Goal: Check status

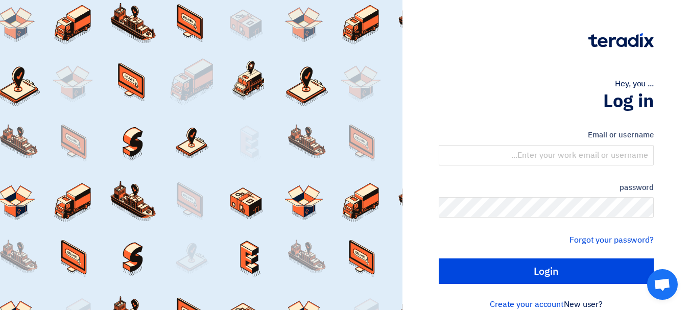
type input "[EMAIL_ADDRESS][DOMAIN_NAME]"
click at [548, 194] on div "password" at bounding box center [546, 200] width 215 height 36
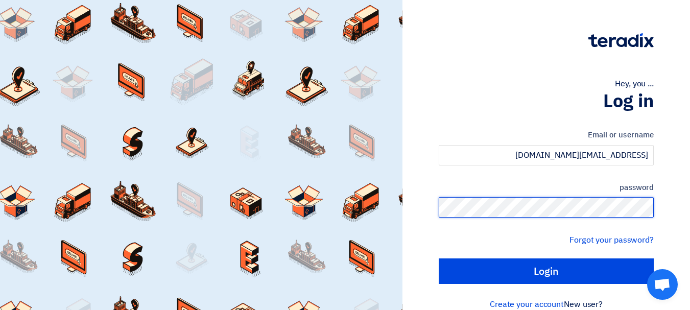
click at [439, 258] on input "Login" at bounding box center [546, 271] width 215 height 26
type input "Sign in"
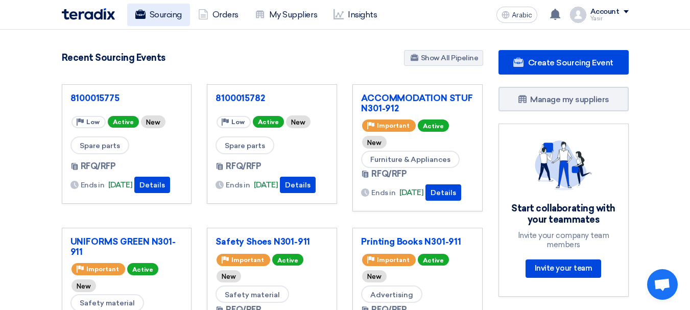
click at [175, 13] on font "Sourcing" at bounding box center [166, 15] width 32 height 10
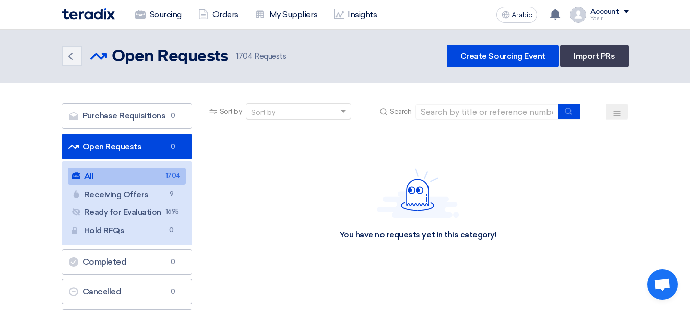
click at [99, 149] on font "Open Requests" at bounding box center [112, 147] width 59 height 10
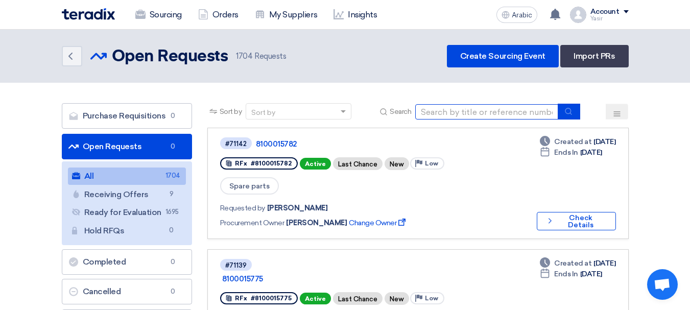
click at [490, 107] on input at bounding box center [486, 111] width 143 height 15
paste input "8100015775"
type input "8100015775"
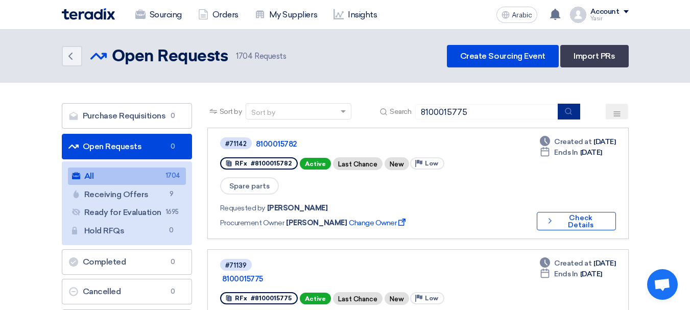
click at [572, 115] on button "submit" at bounding box center [569, 112] width 22 height 16
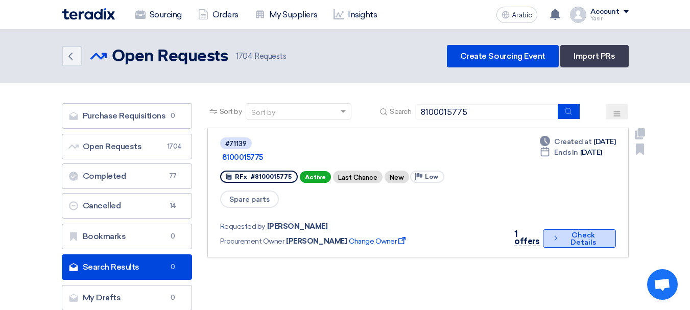
click at [568, 232] on font "Check Details" at bounding box center [583, 239] width 43 height 14
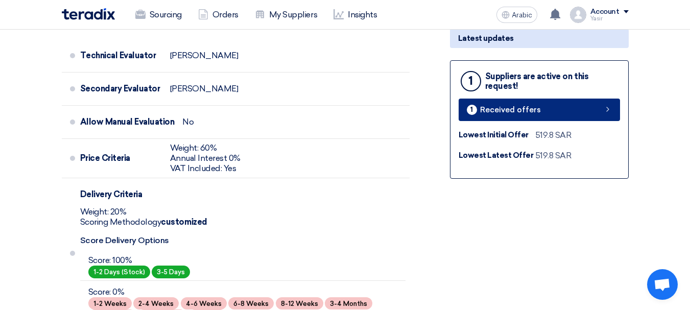
click at [601, 111] on link "1 Received offers" at bounding box center [539, 110] width 161 height 22
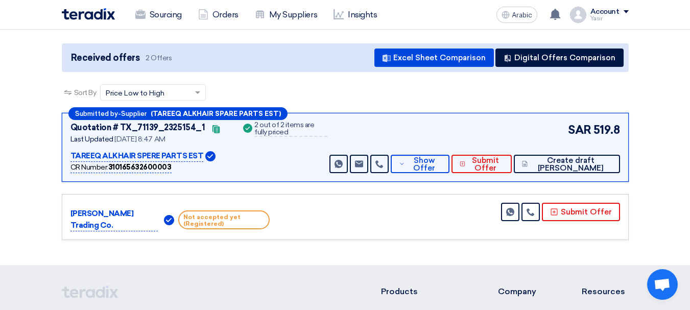
scroll to position [82, 0]
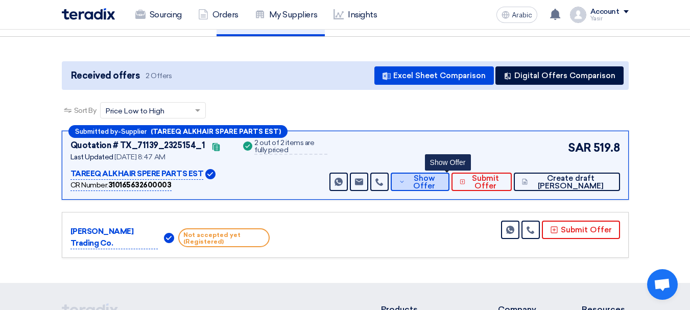
click at [435, 178] on font "Show Offer" at bounding box center [424, 182] width 22 height 17
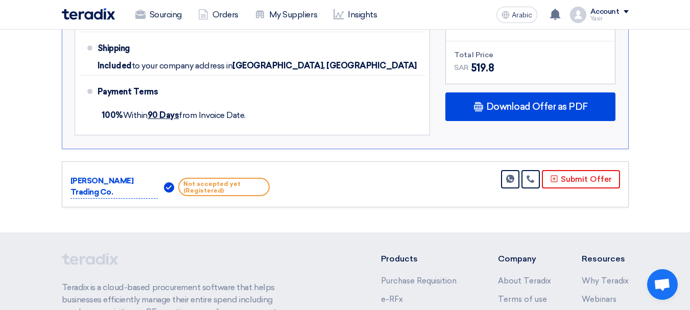
scroll to position [482, 0]
